Goal: Information Seeking & Learning: Understand process/instructions

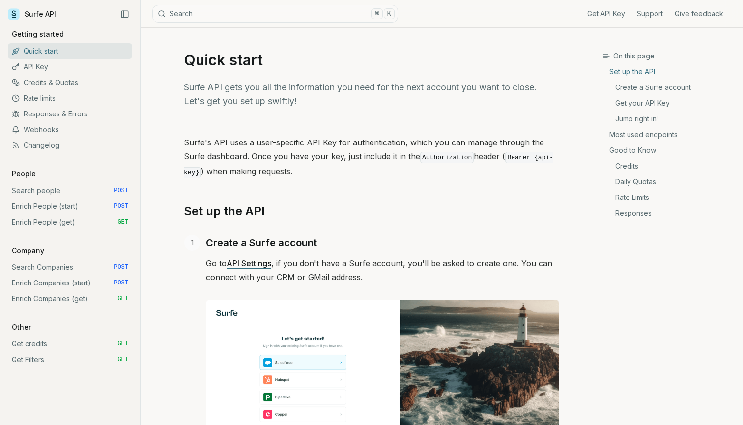
drag, startPoint x: 66, startPoint y: 281, endPoint x: 75, endPoint y: 264, distance: 18.7
click at [75, 264] on div "Get API Key Support Give feedback Getting started Quick start API Key Credits &…" at bounding box center [70, 198] width 124 height 338
click at [59, 207] on link "Enrich People (start) POST" at bounding box center [70, 207] width 124 height 16
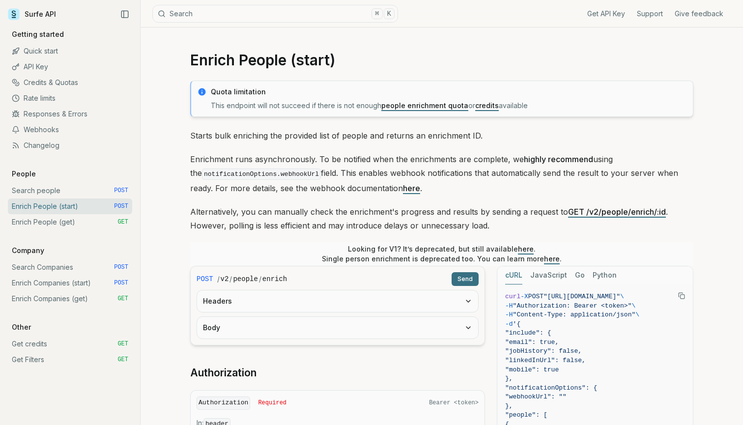
click at [72, 225] on link "Enrich People (get) GET" at bounding box center [70, 222] width 124 height 16
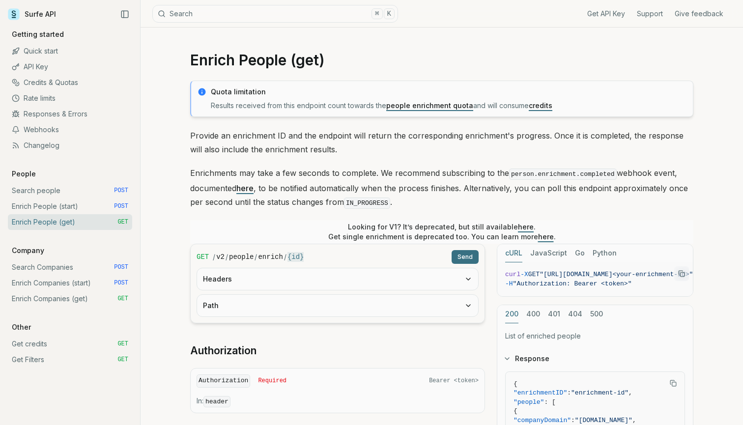
click at [82, 209] on link "Enrich People (start) POST" at bounding box center [70, 207] width 124 height 16
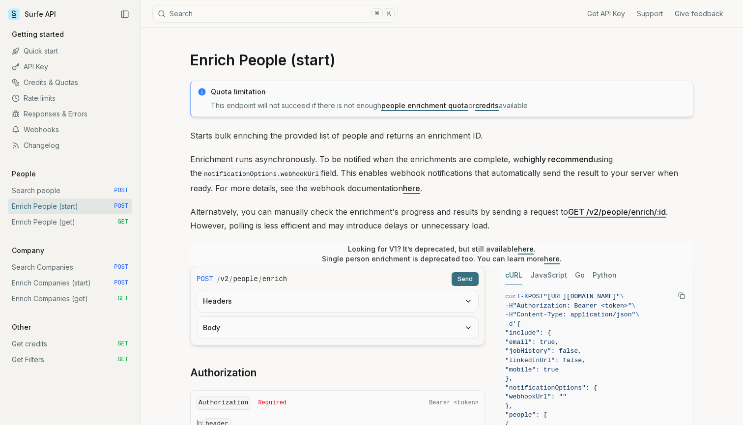
click at [50, 218] on link "Enrich People (get) GET" at bounding box center [70, 222] width 124 height 16
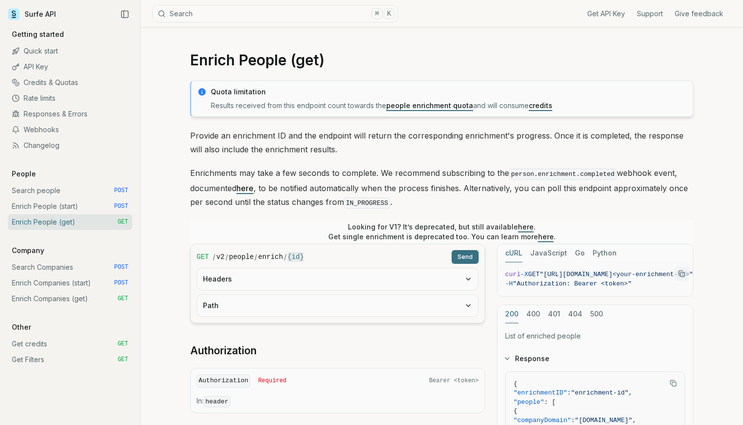
click at [729, 163] on div "Enrich People (get) Quota limitation Results received from this endpoint count …" at bounding box center [442, 403] width 602 height 750
click at [207, 66] on h1 "Enrich People (get)" at bounding box center [441, 60] width 503 height 18
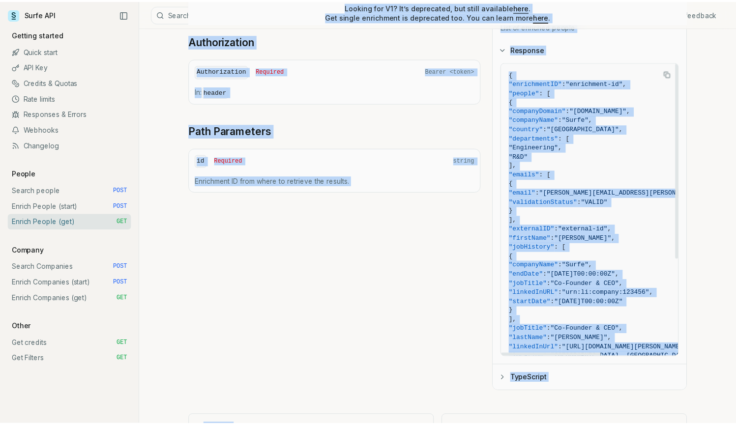
scroll to position [317, 0]
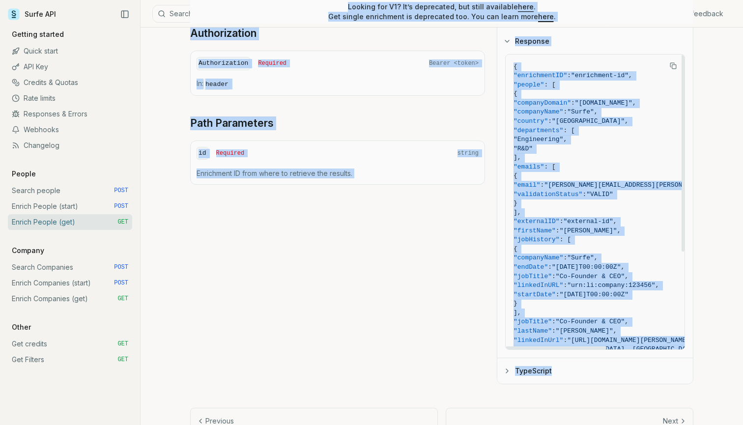
drag, startPoint x: 192, startPoint y: 61, endPoint x: 628, endPoint y: 378, distance: 539.0
click at [628, 378] on article "Enrich People (get) Quota limitation Results received from this endpoint count …" at bounding box center [442, 85] width 550 height 750
copy article "Loremi Dolors (ame) Conse adipiscing Elitsed doeiusmo temp inci utlabore etdol …"
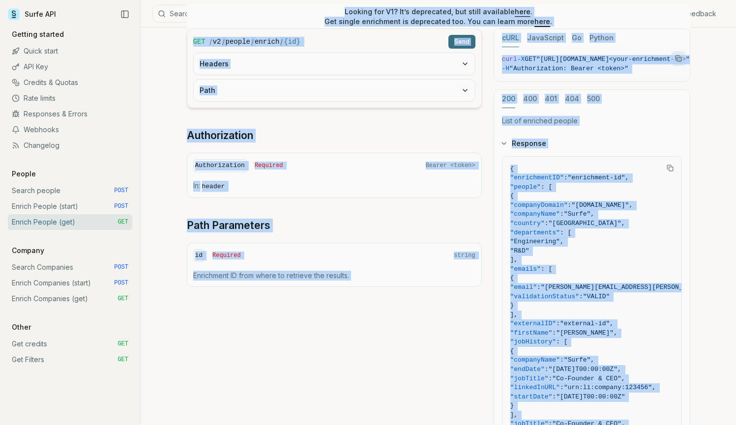
scroll to position [119, 0]
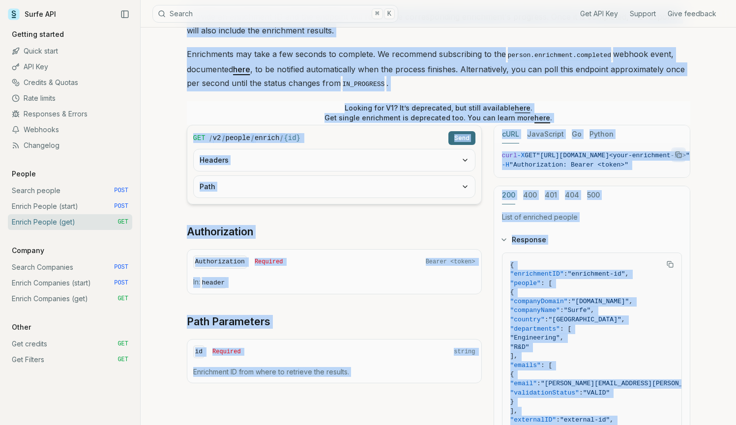
click at [363, 164] on button "Headers" at bounding box center [334, 160] width 281 height 22
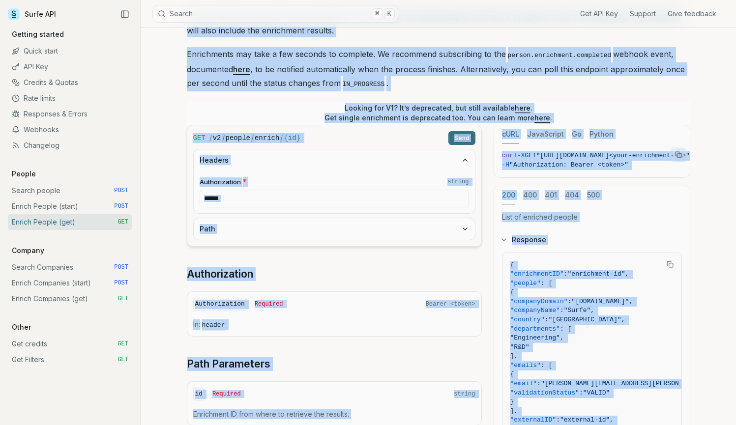
click at [60, 193] on link "Search people POST" at bounding box center [70, 191] width 124 height 16
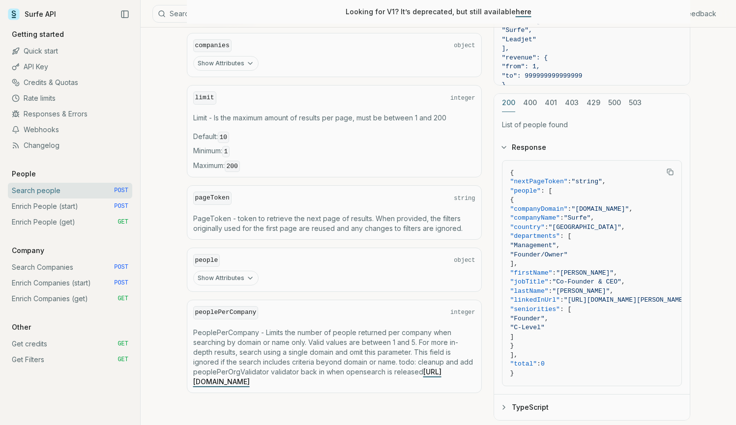
scroll to position [484, 0]
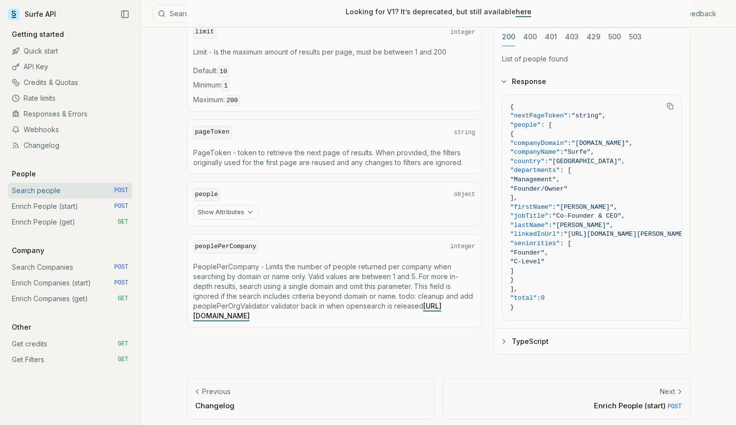
click at [57, 206] on link "Enrich People (start) POST" at bounding box center [70, 207] width 124 height 16
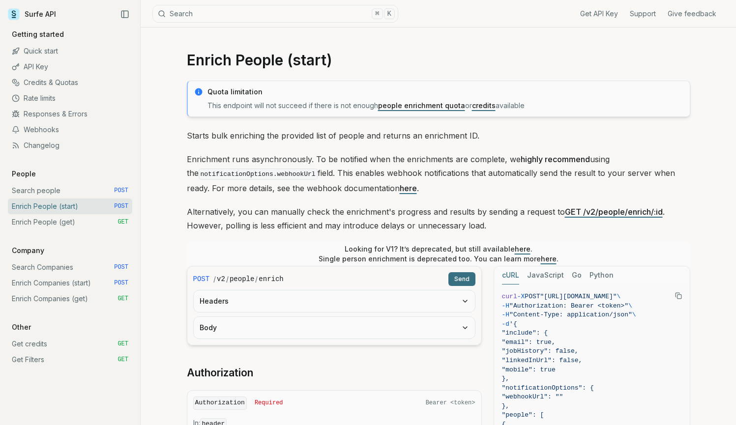
click at [51, 221] on link "Enrich People (get) GET" at bounding box center [70, 222] width 124 height 16
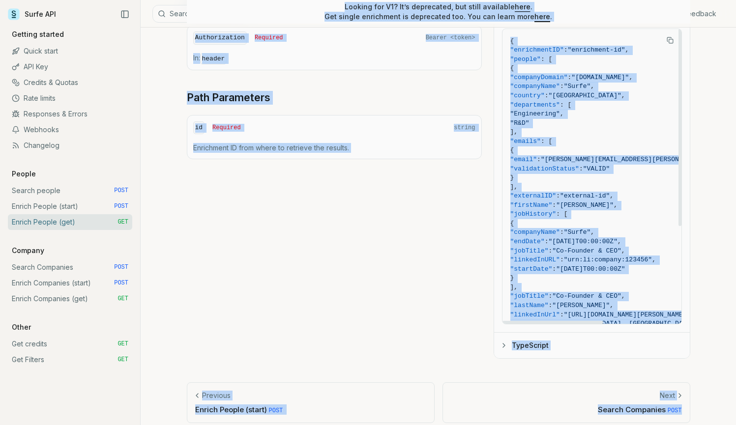
drag, startPoint x: 186, startPoint y: 57, endPoint x: 560, endPoint y: 424, distance: 524.3
click at [560, 424] on article "Enrich People (get) Quota limitation Results received from this endpoint count …" at bounding box center [438, 60] width 550 height 750
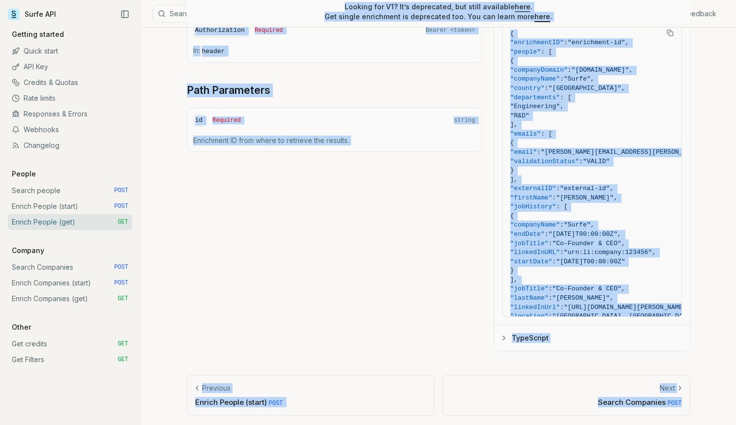
copy article "Loremi Dolors (ame) Conse adipiscing Elitsed doeiusmo temp inci utlabore etdol …"
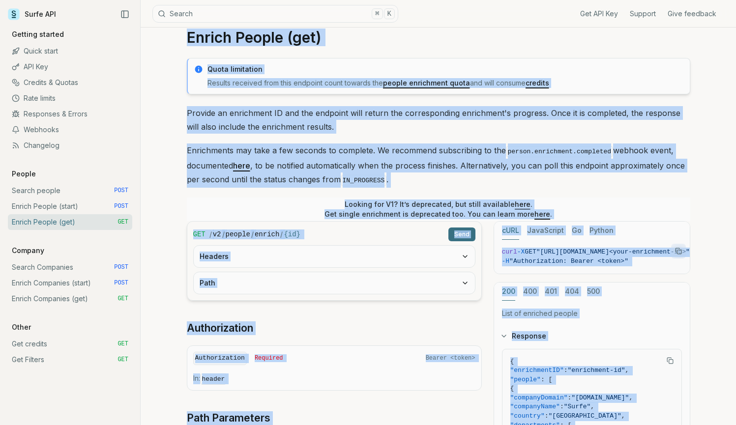
scroll to position [102, 0]
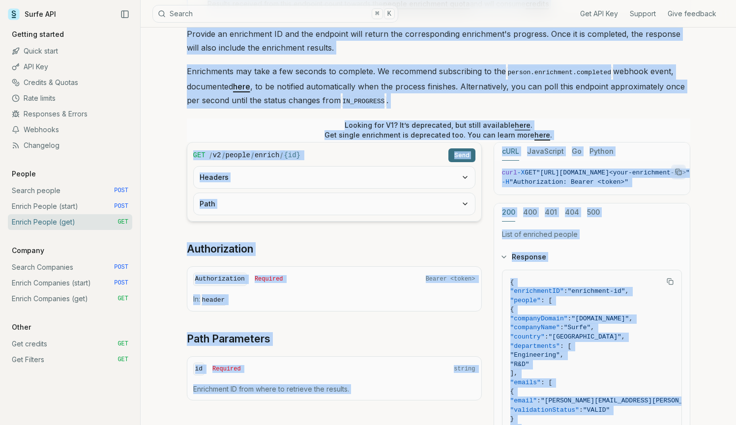
click at [331, 169] on button "Headers" at bounding box center [334, 178] width 281 height 22
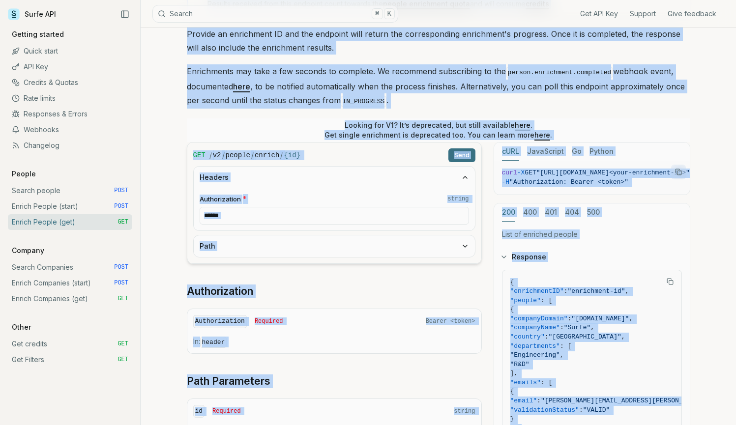
click at [344, 241] on button "Path" at bounding box center [334, 246] width 281 height 22
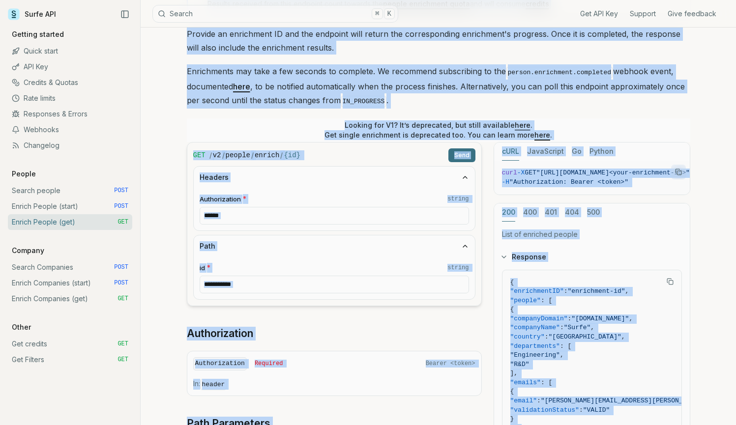
click at [344, 235] on button "Path" at bounding box center [334, 246] width 281 height 22
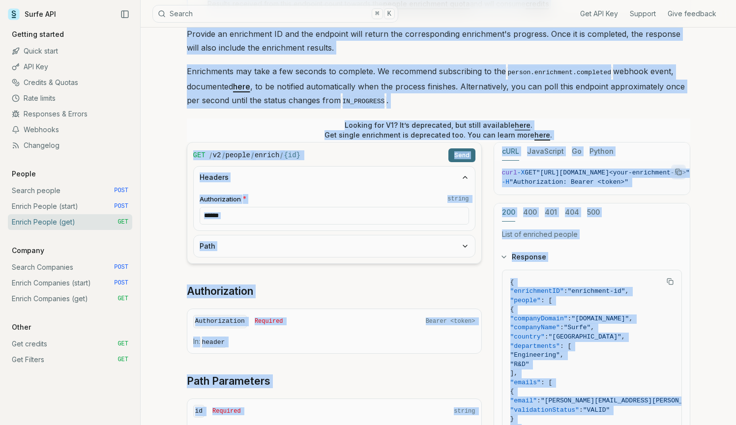
click at [351, 252] on button "Path" at bounding box center [334, 246] width 281 height 22
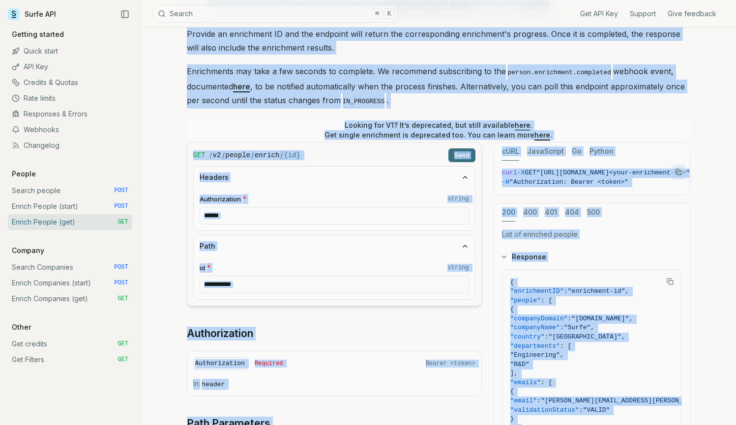
click at [186, 238] on article "Enrich People (get) Quota limitation Results received from this endpoint count …" at bounding box center [438, 301] width 550 height 750
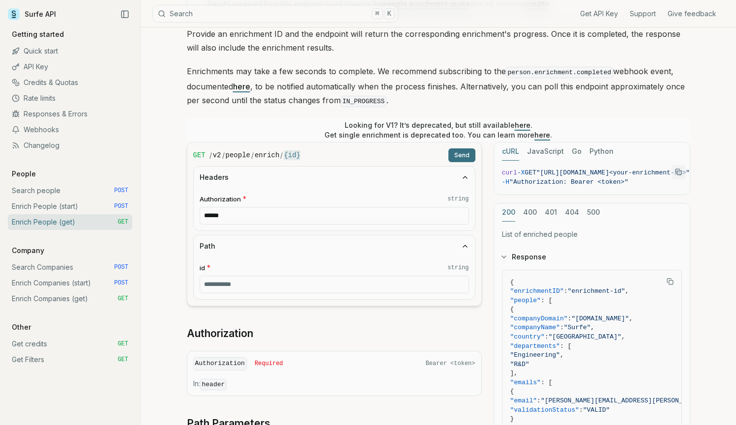
scroll to position [111, 0]
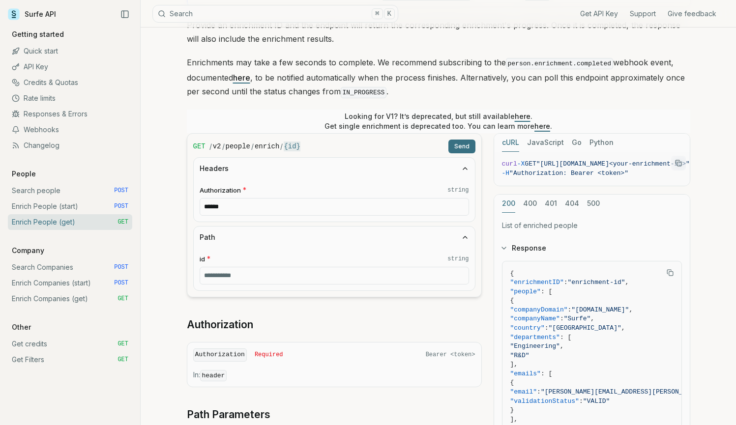
click at [276, 202] on input "******" at bounding box center [334, 207] width 269 height 18
click at [231, 268] on input "id * string" at bounding box center [334, 276] width 269 height 18
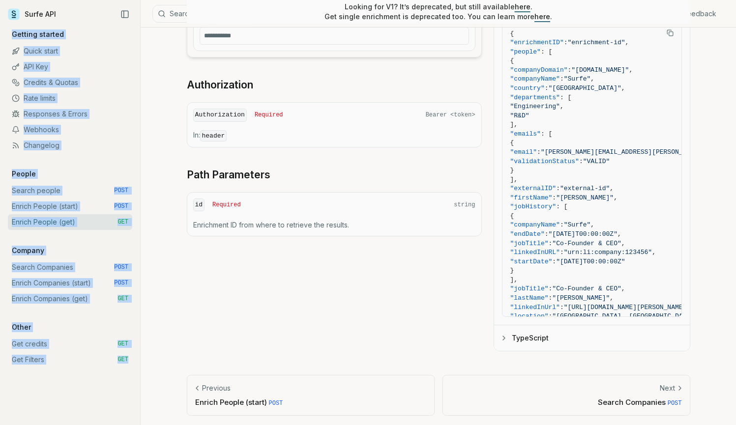
drag, startPoint x: 4, startPoint y: 168, endPoint x: 127, endPoint y: 364, distance: 231.4
click at [127, 364] on div "Get API Key Support Give feedback Getting started Quick start API Key Credits &…" at bounding box center [70, 223] width 140 height 403
copy div "Get API Key Support Give feedback Getting started Quick start API Key Credits &…"
